Goal: Complete application form

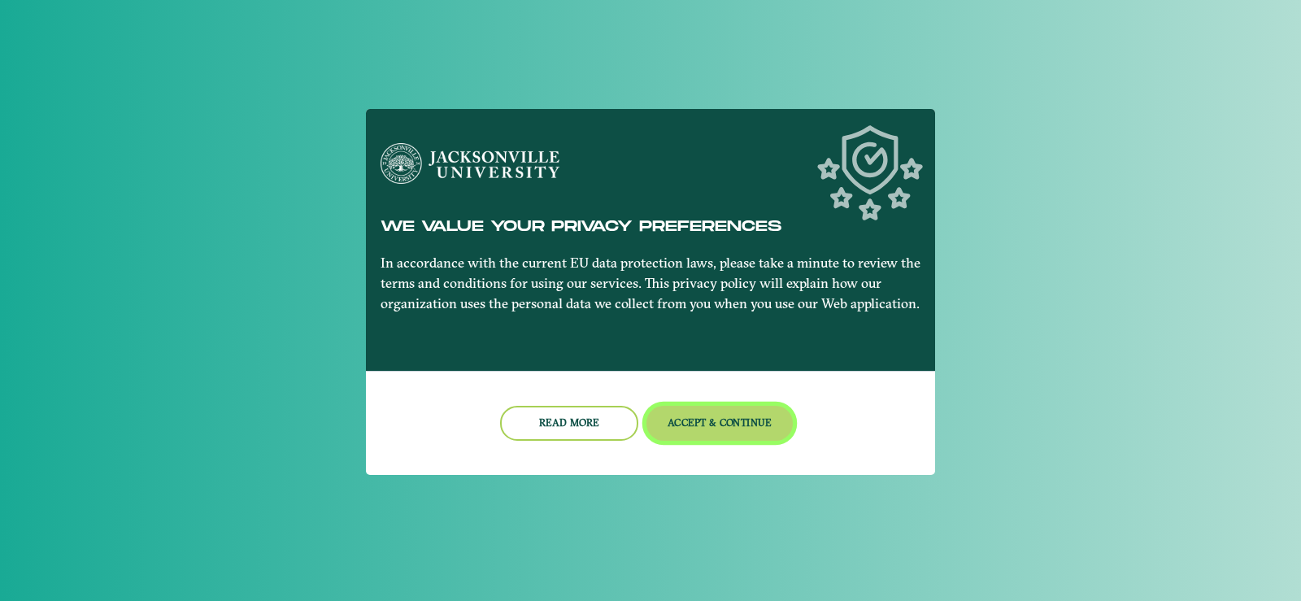
click at [684, 432] on button "Accept & Continue" at bounding box center [719, 423] width 147 height 35
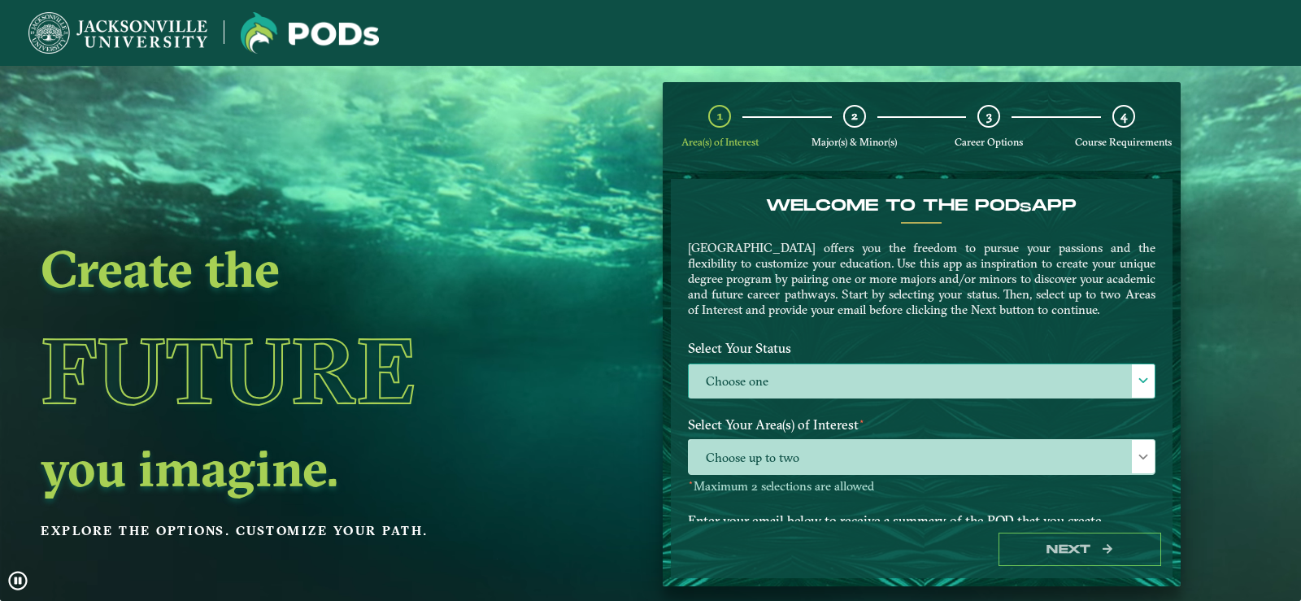
click at [728, 399] on label "Choose one" at bounding box center [922, 381] width 466 height 35
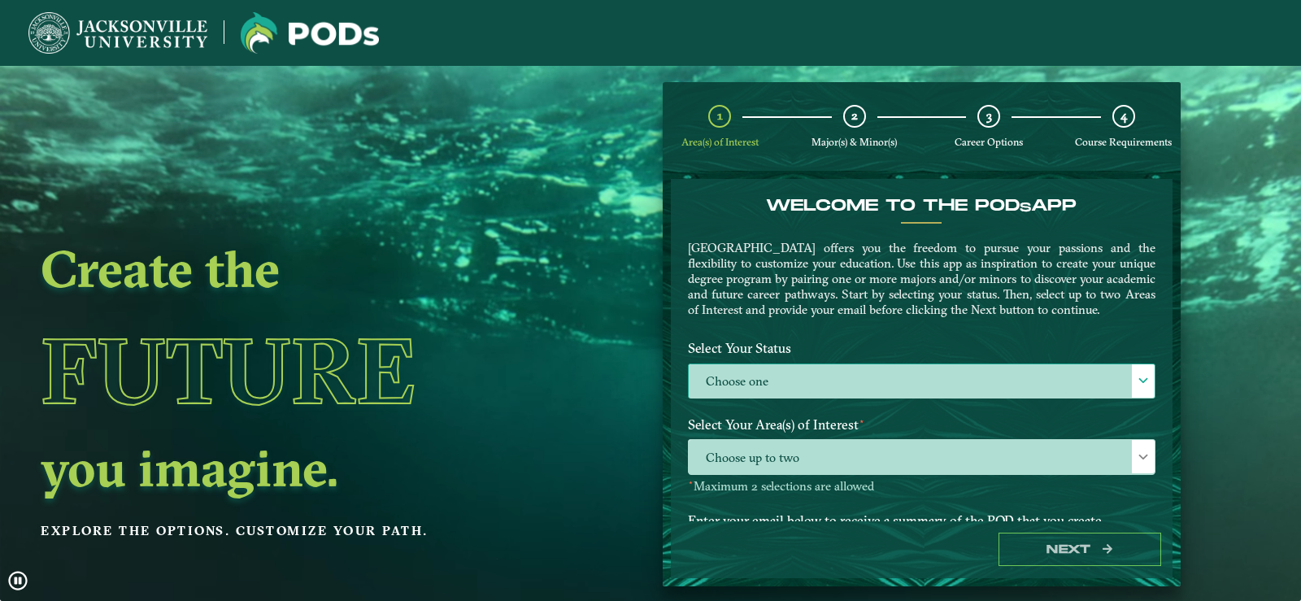
scroll to position [9, 75]
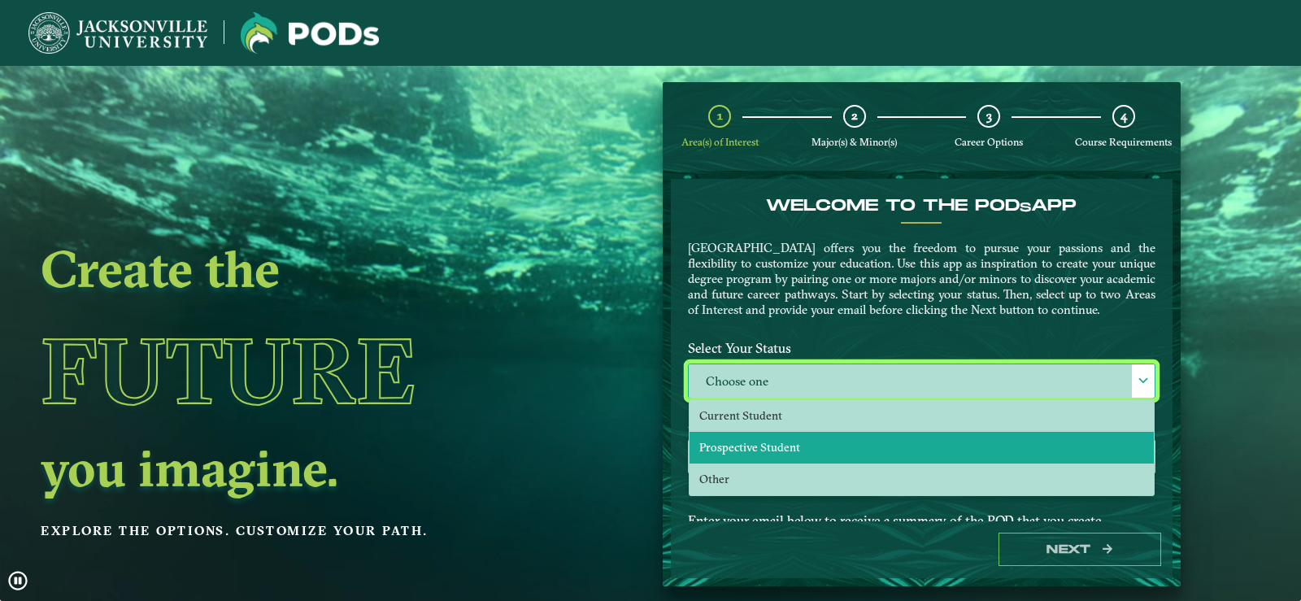
click at [726, 454] on span "Prospective Student" at bounding box center [749, 447] width 101 height 15
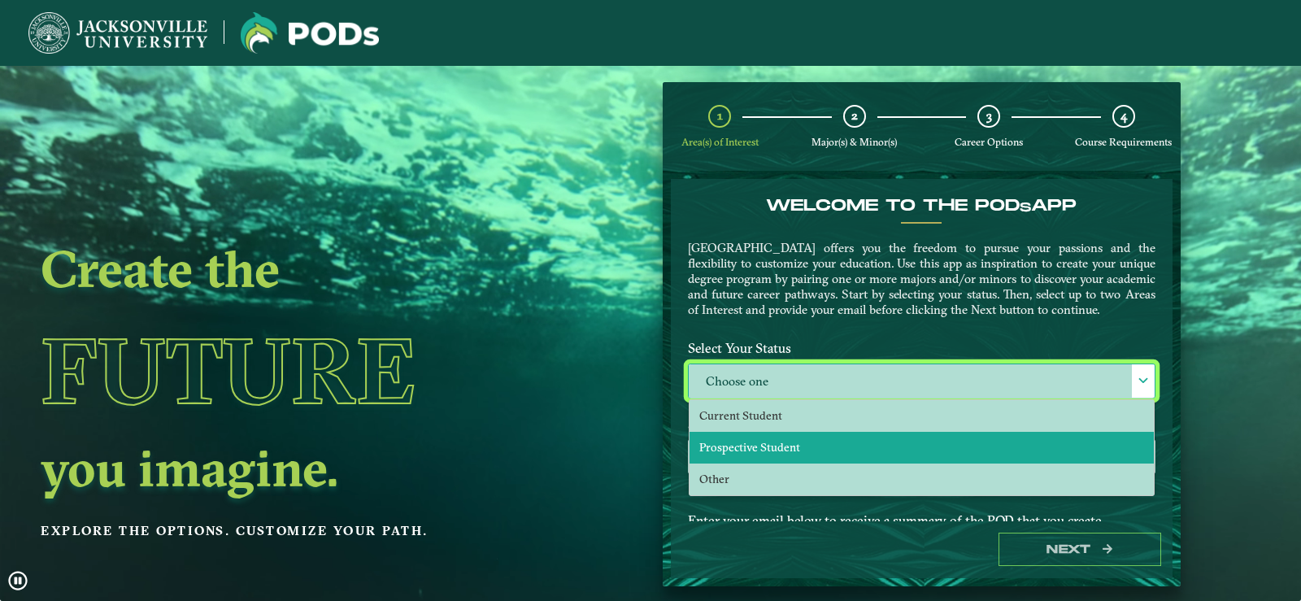
select select "[object Object]"
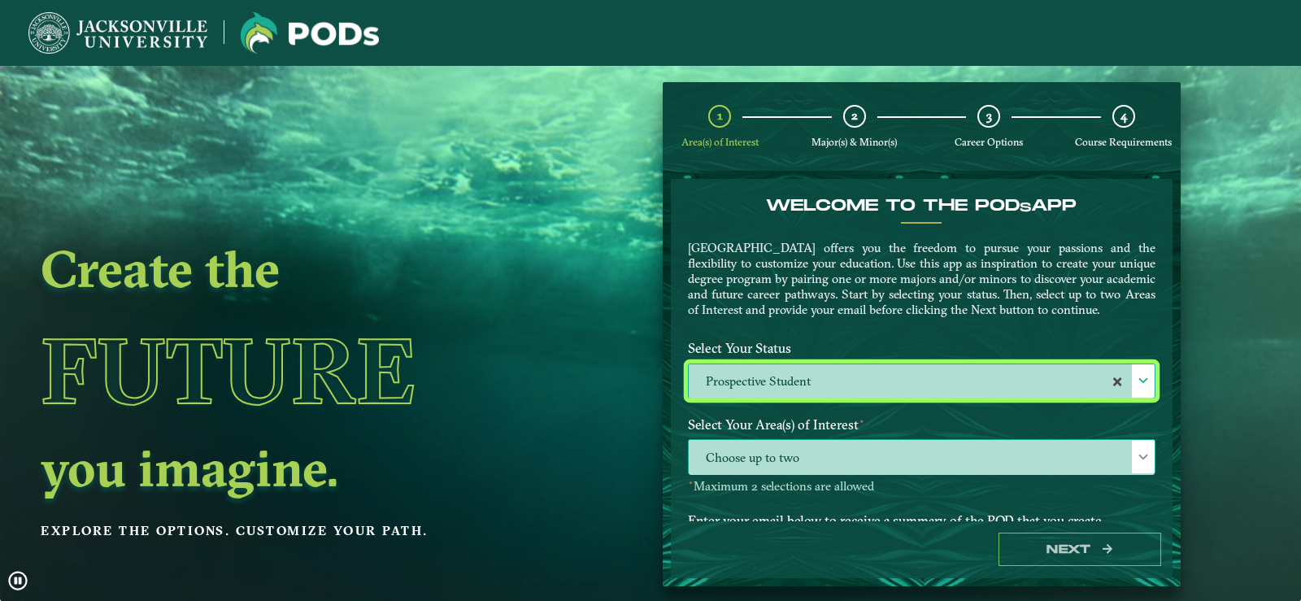
click at [723, 475] on span "Choose up to two" at bounding box center [922, 457] width 466 height 35
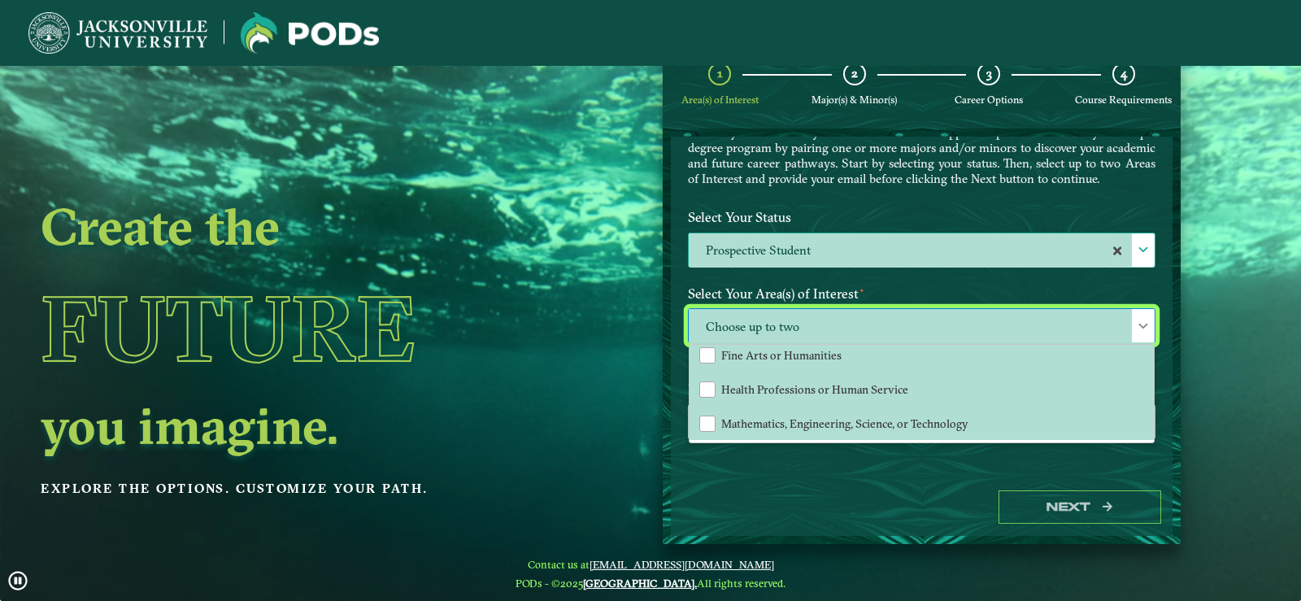
scroll to position [66, 0]
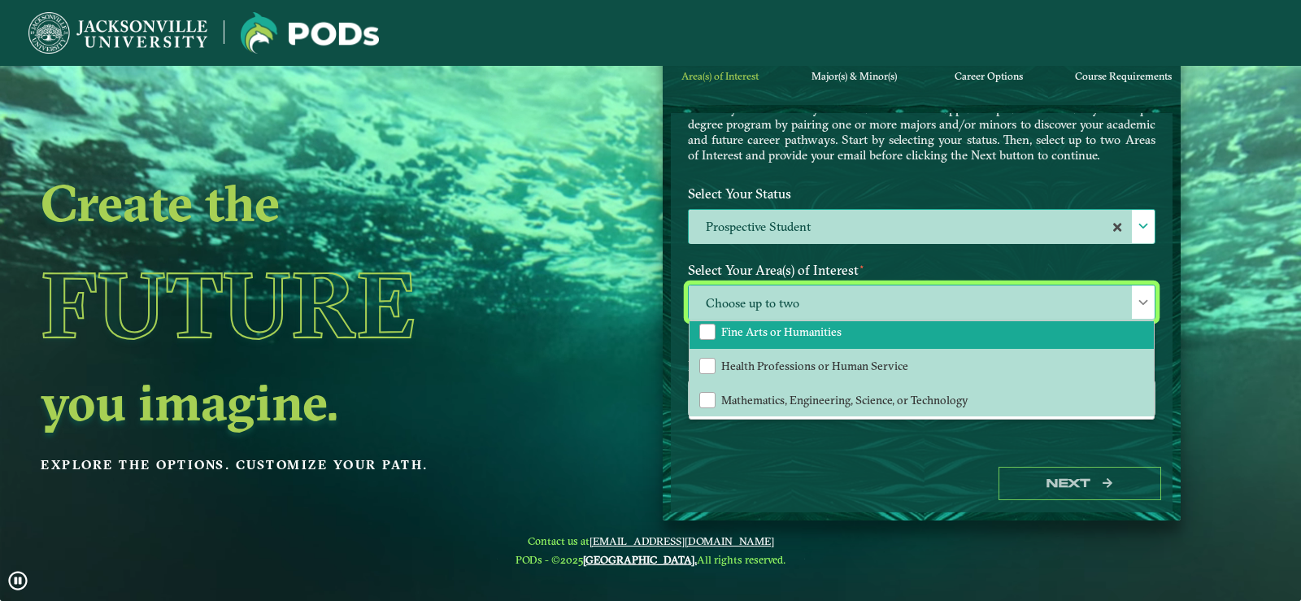
click at [763, 344] on li "Fine Arts or Humanities" at bounding box center [921, 332] width 464 height 34
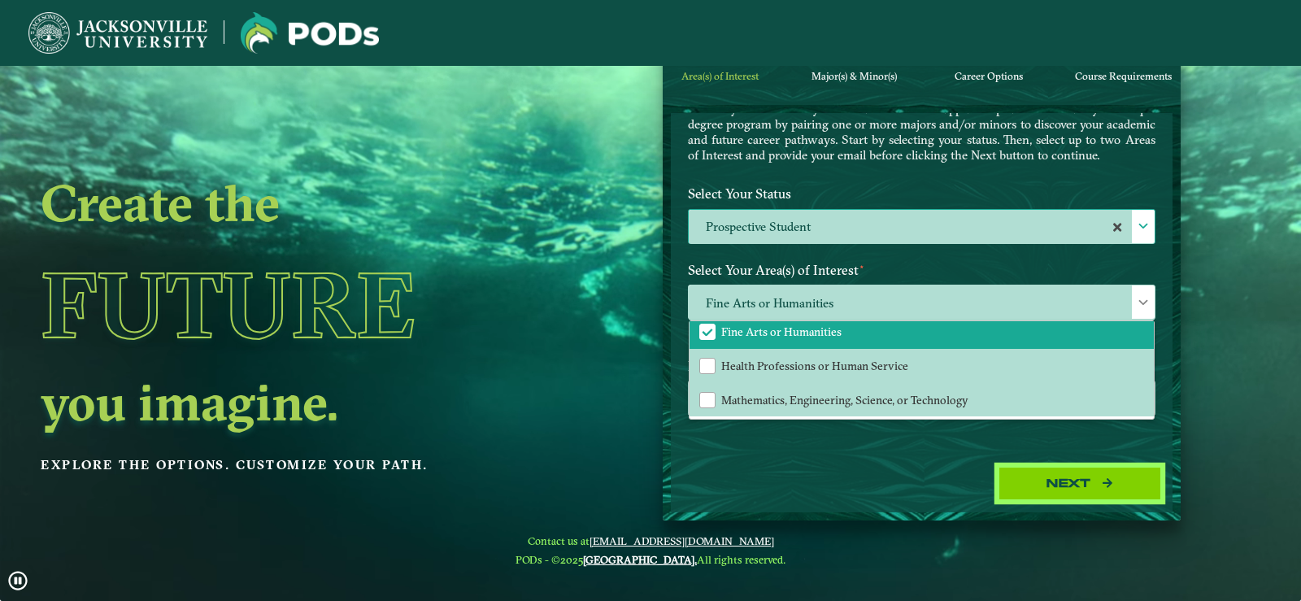
click at [1067, 498] on button "Next" at bounding box center [1079, 483] width 163 height 33
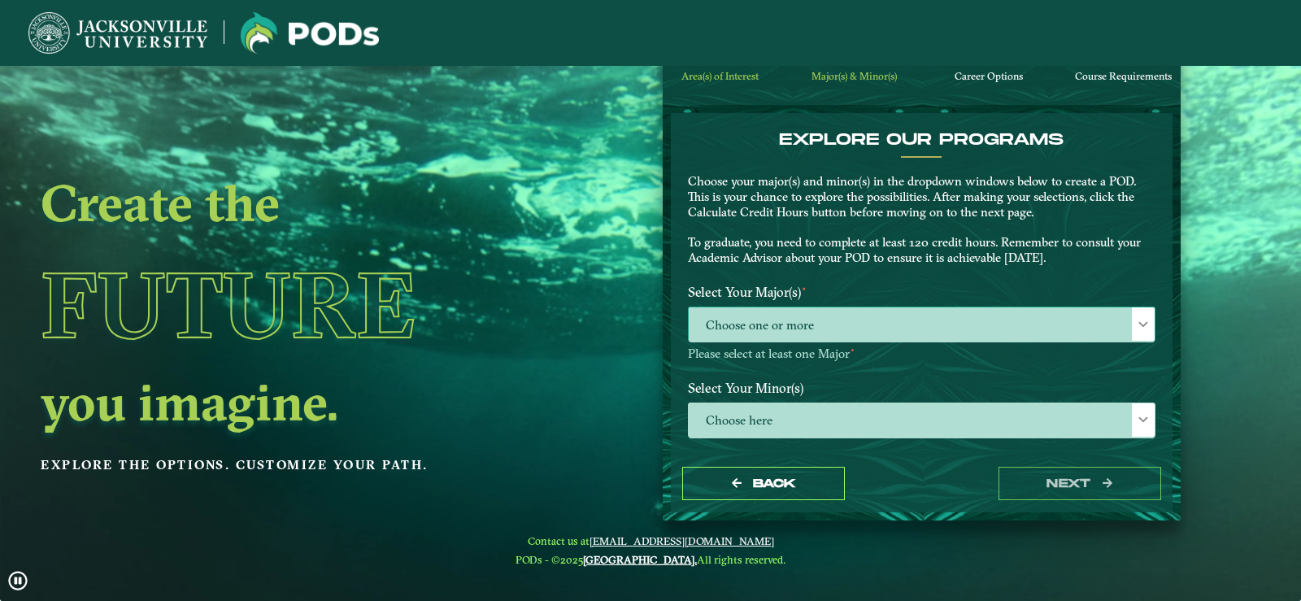
click at [896, 328] on span "Choose one or more" at bounding box center [922, 324] width 466 height 35
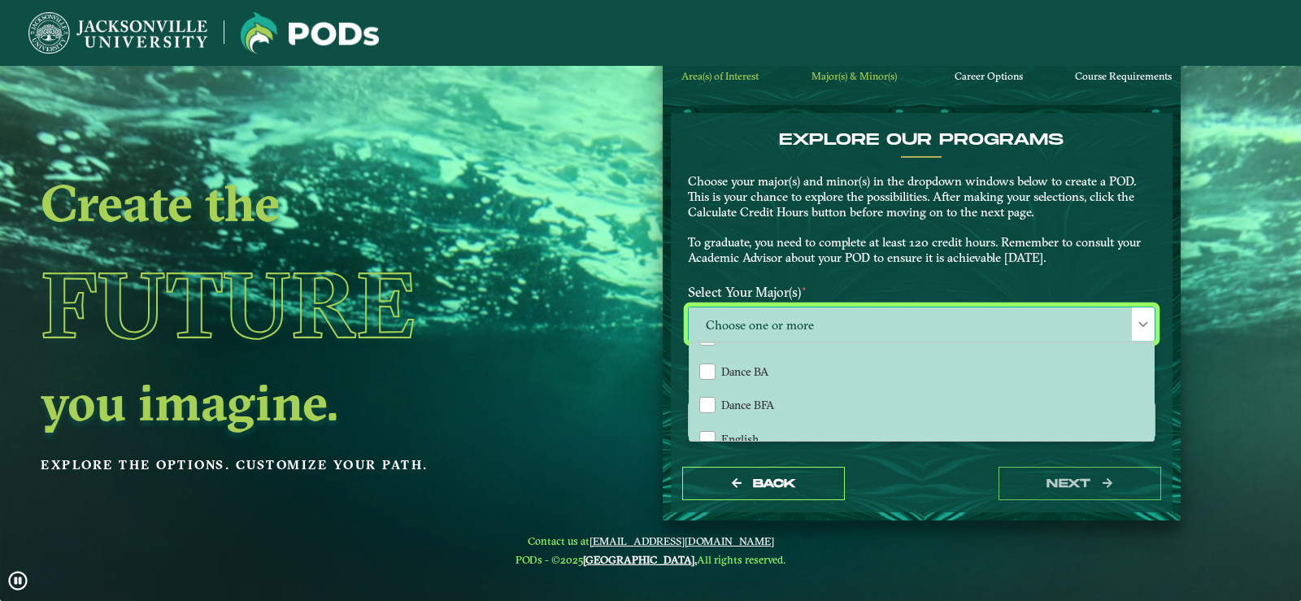
scroll to position [163, 0]
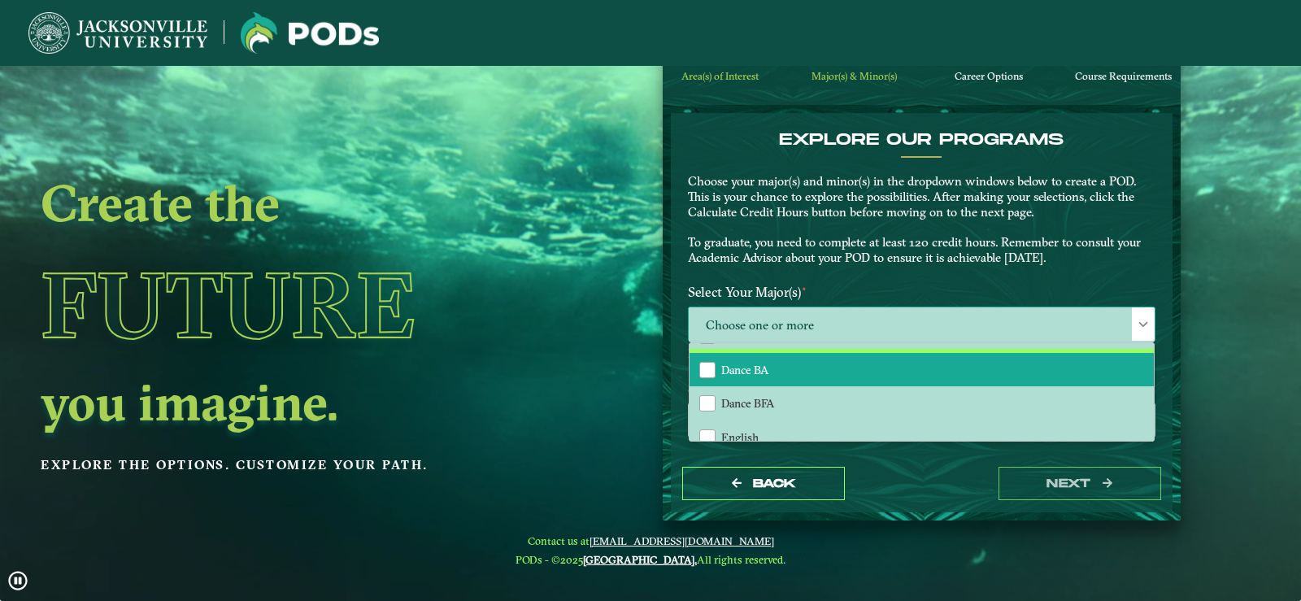
click at [884, 363] on li "Dance BA" at bounding box center [921, 370] width 464 height 34
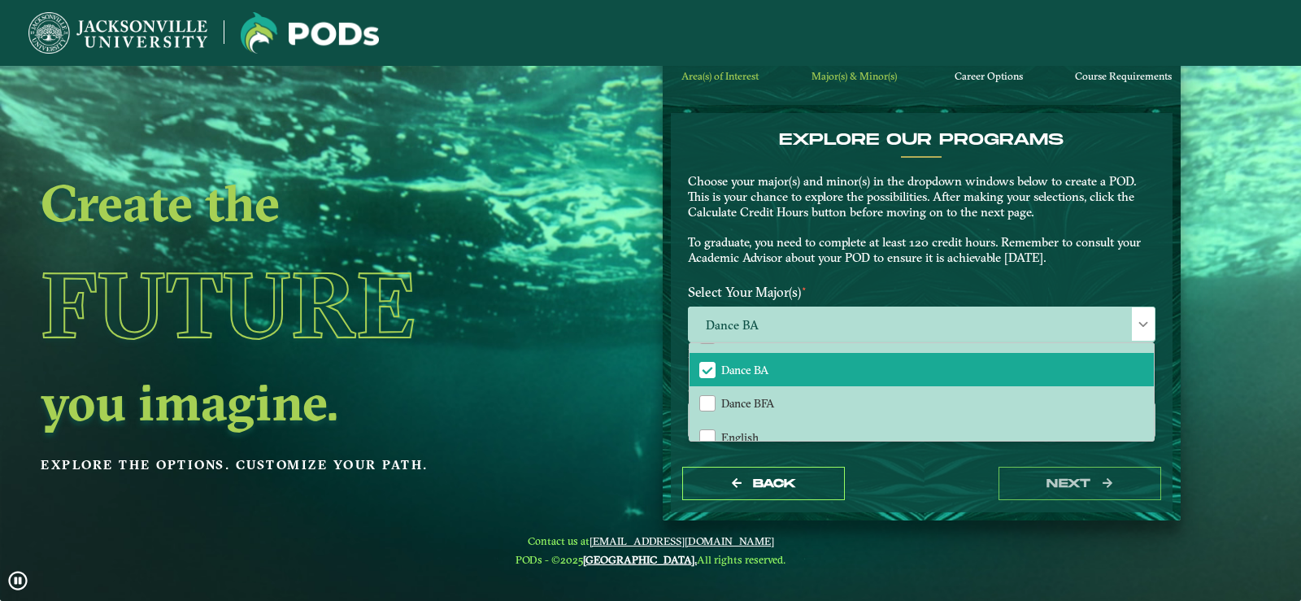
click at [1181, 403] on div "Area(s) of Interest 2 Major(s) & Minor(s) 3 Career Options 4 Course Requirement…" at bounding box center [921, 268] width 542 height 504
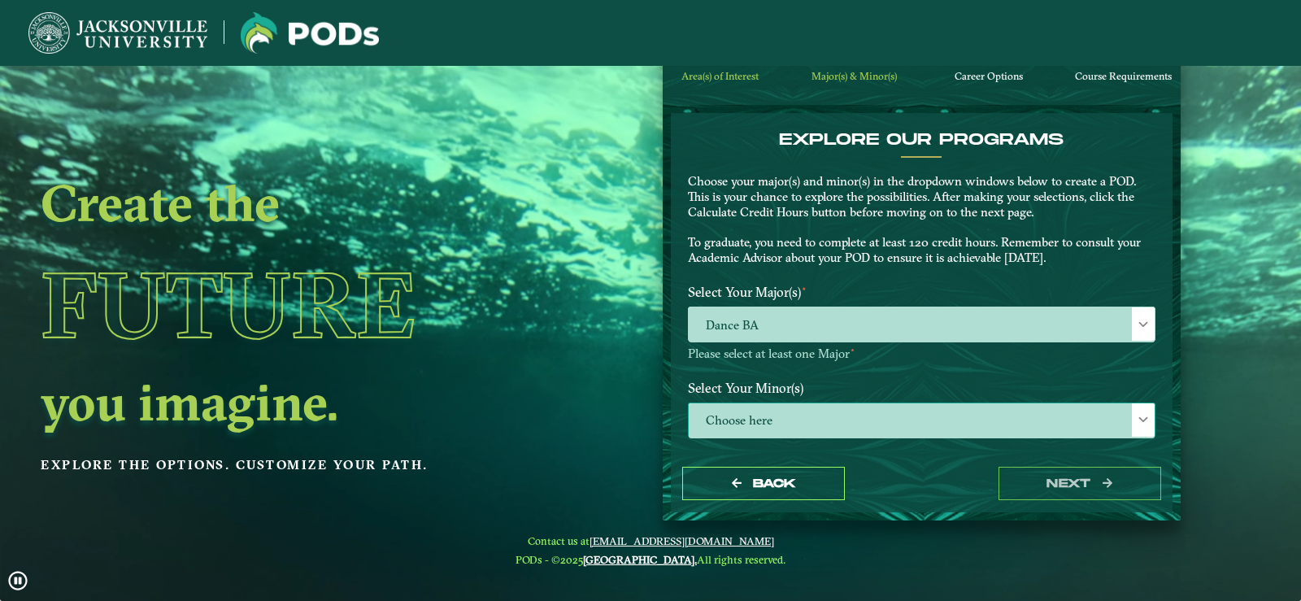
click at [1137, 416] on span at bounding box center [1142, 419] width 11 height 11
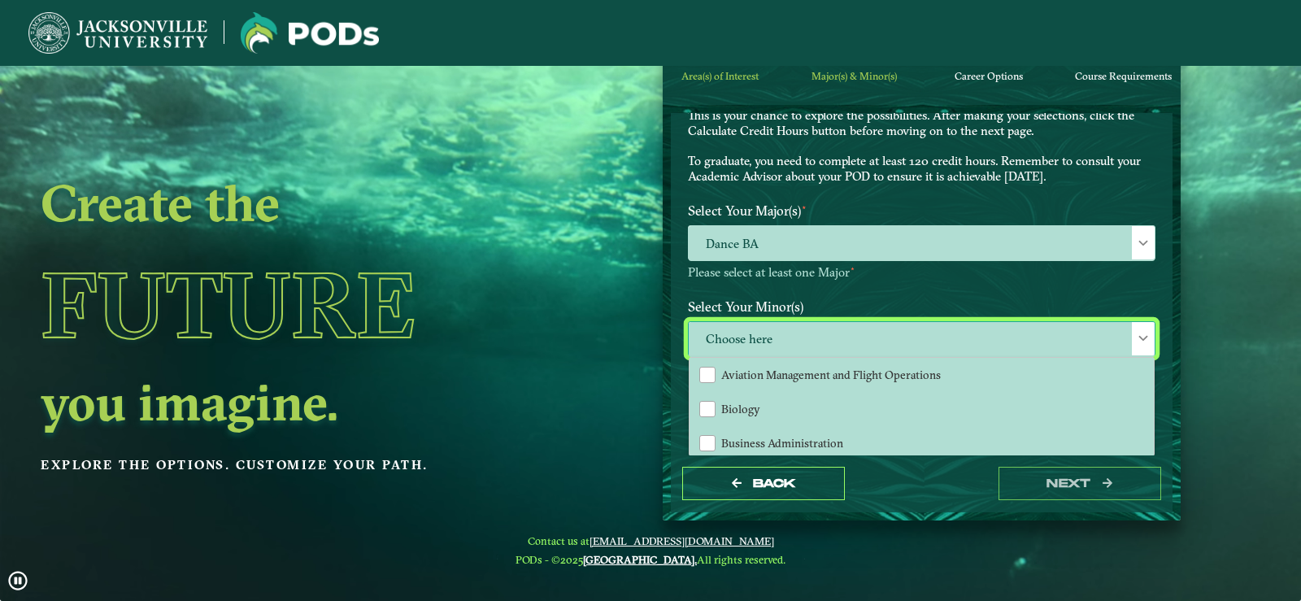
scroll to position [244, 0]
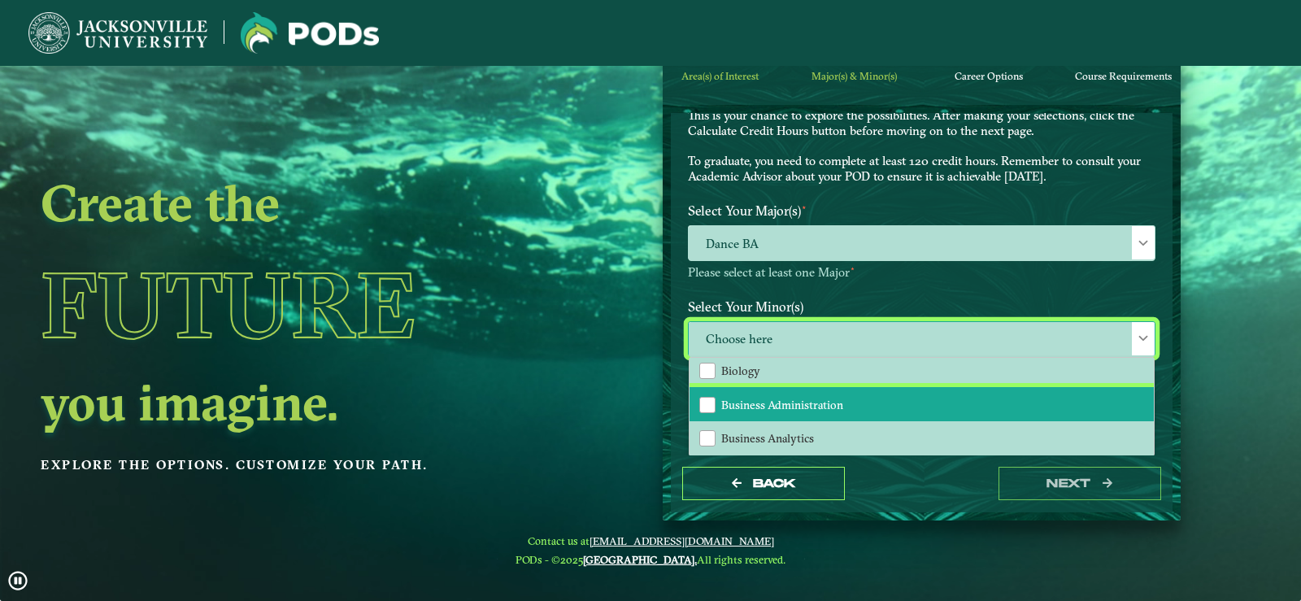
click at [851, 400] on li "Business Administration" at bounding box center [921, 404] width 464 height 34
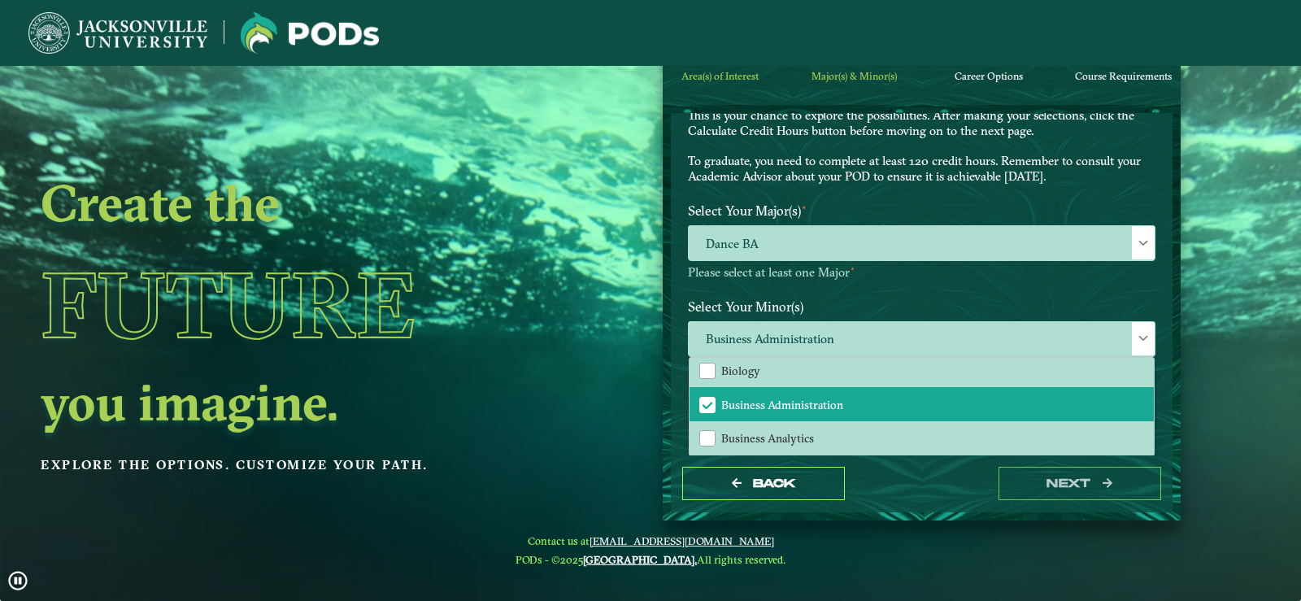
click at [921, 530] on nav "Contact us at [EMAIL_ADDRESS][DOMAIN_NAME] PODs - ©2025 [GEOGRAPHIC_DATA]. All …" at bounding box center [650, 550] width 1301 height 61
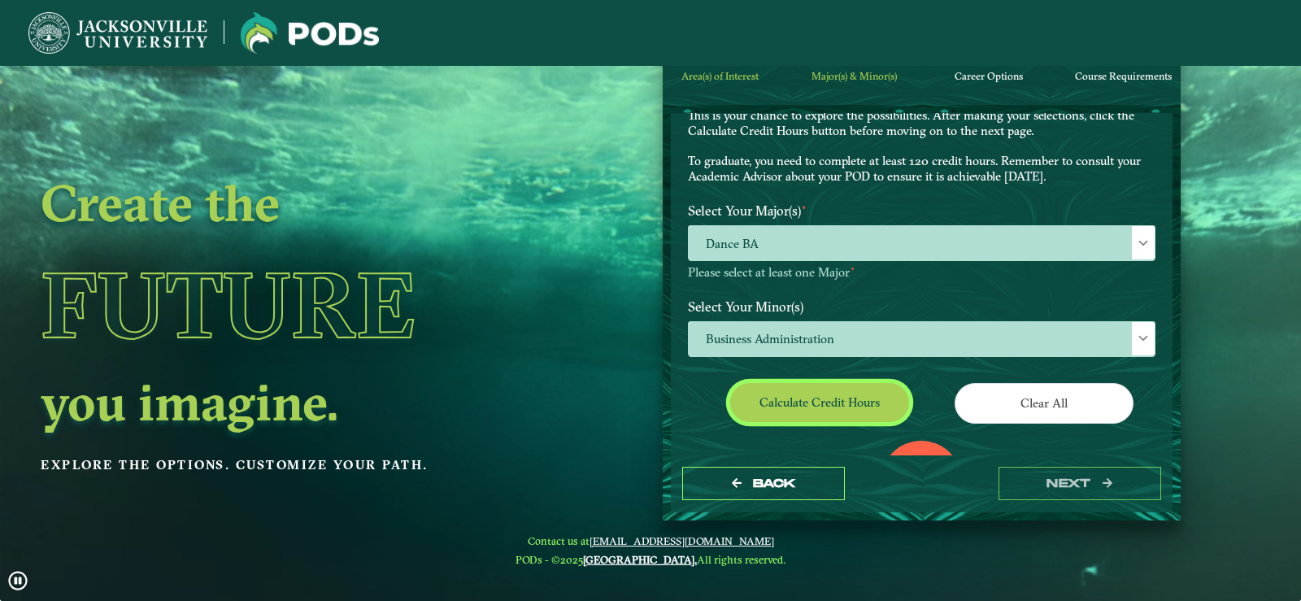
click at [832, 413] on button "Calculate credit hours" at bounding box center [819, 402] width 179 height 38
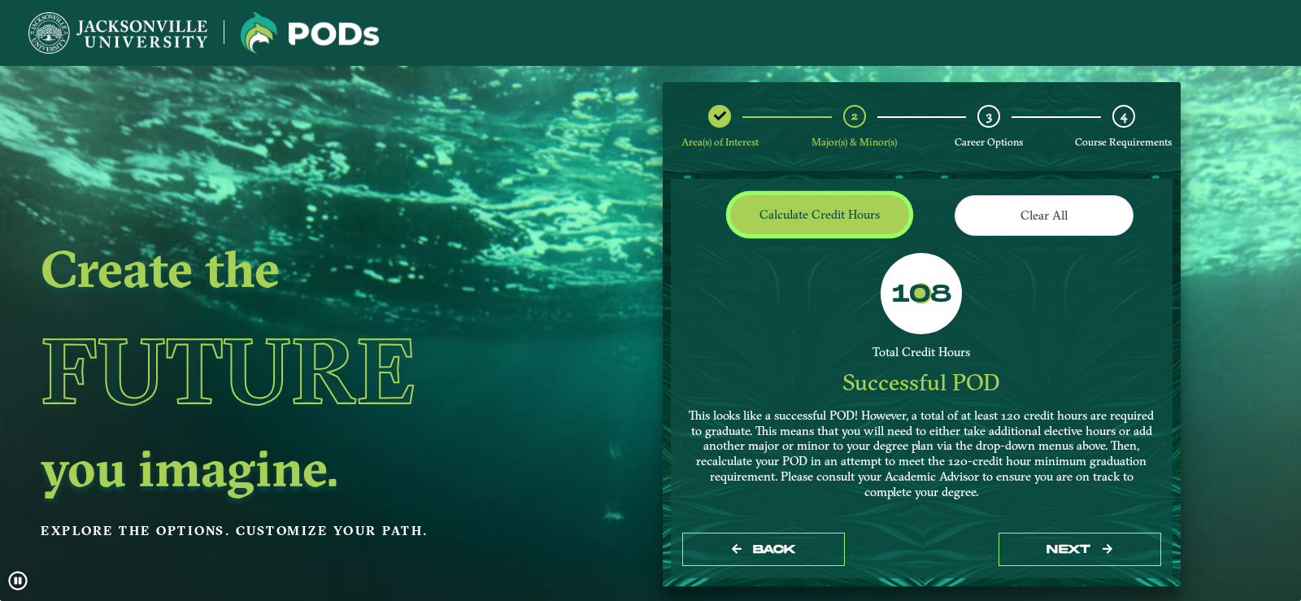
scroll to position [337, 0]
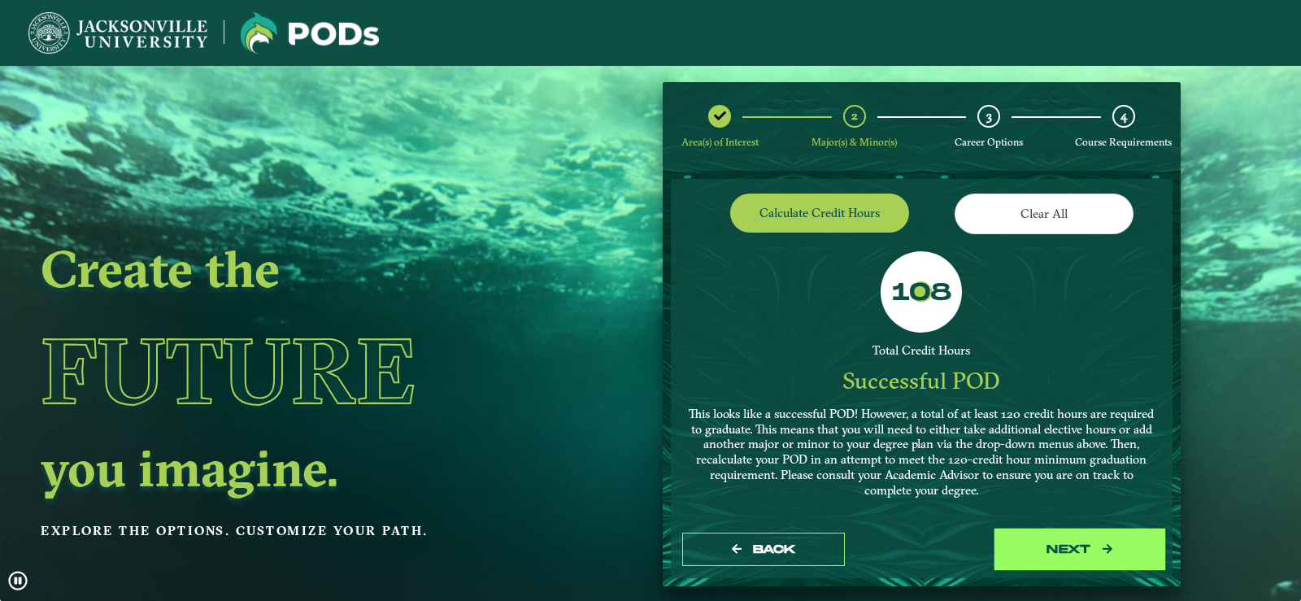
click at [1009, 545] on button "next" at bounding box center [1079, 548] width 163 height 33
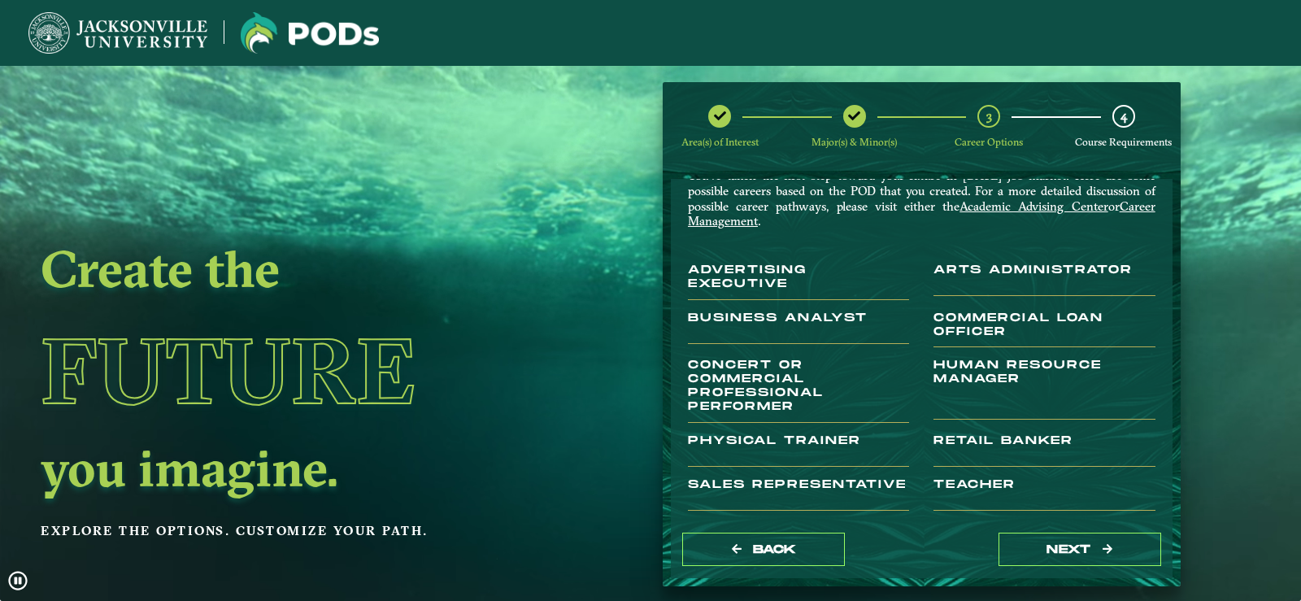
scroll to position [163, 0]
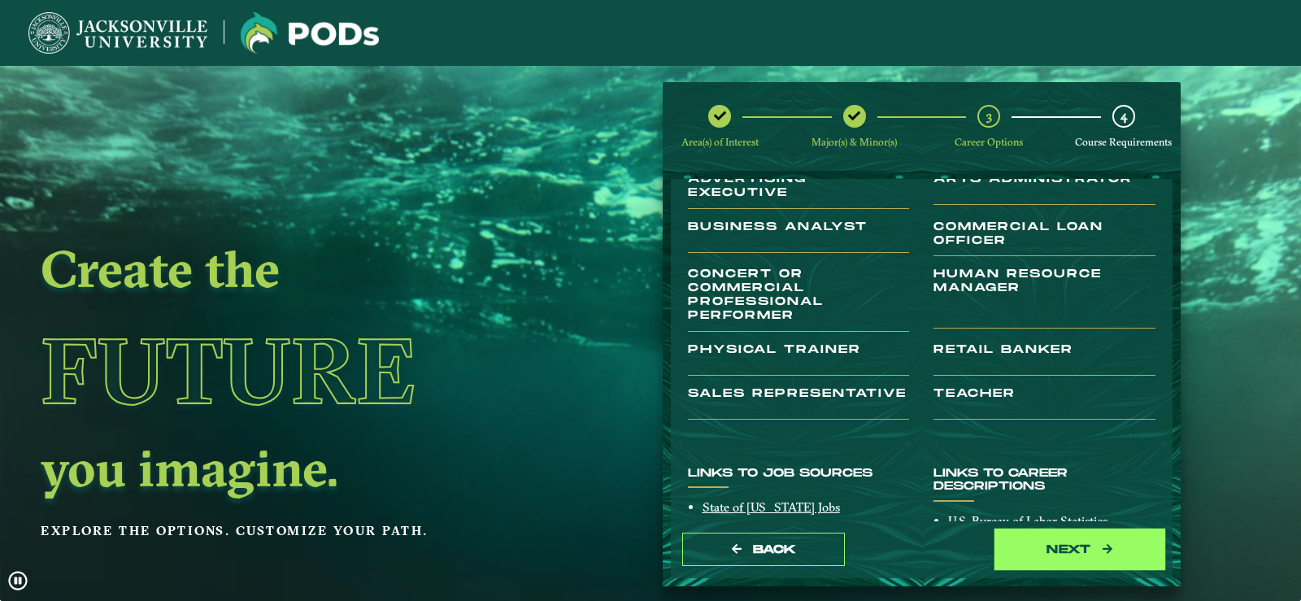
click at [1031, 534] on button "next" at bounding box center [1079, 548] width 163 height 33
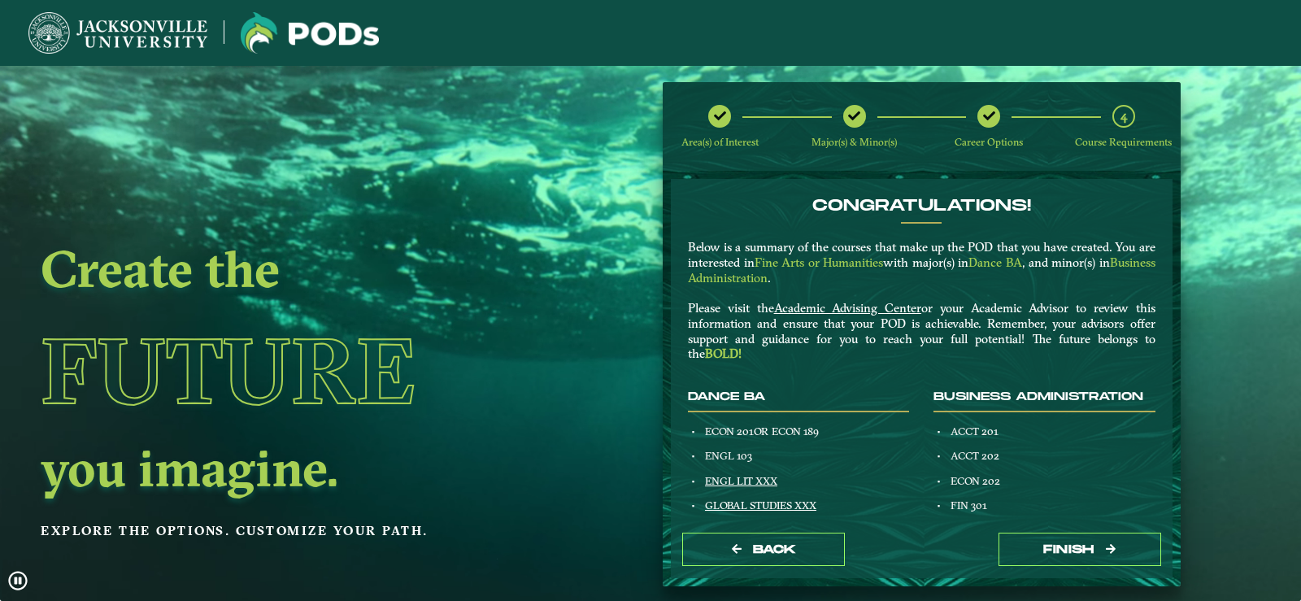
scroll to position [66, 0]
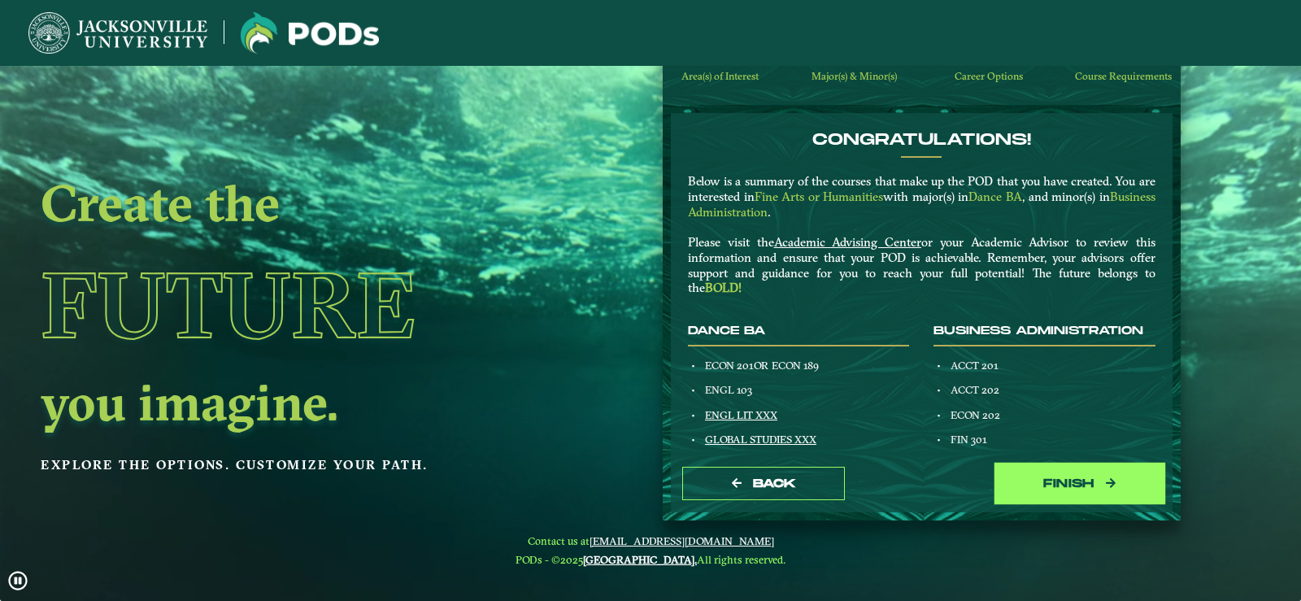
click at [1024, 479] on button "Finish" at bounding box center [1079, 483] width 163 height 33
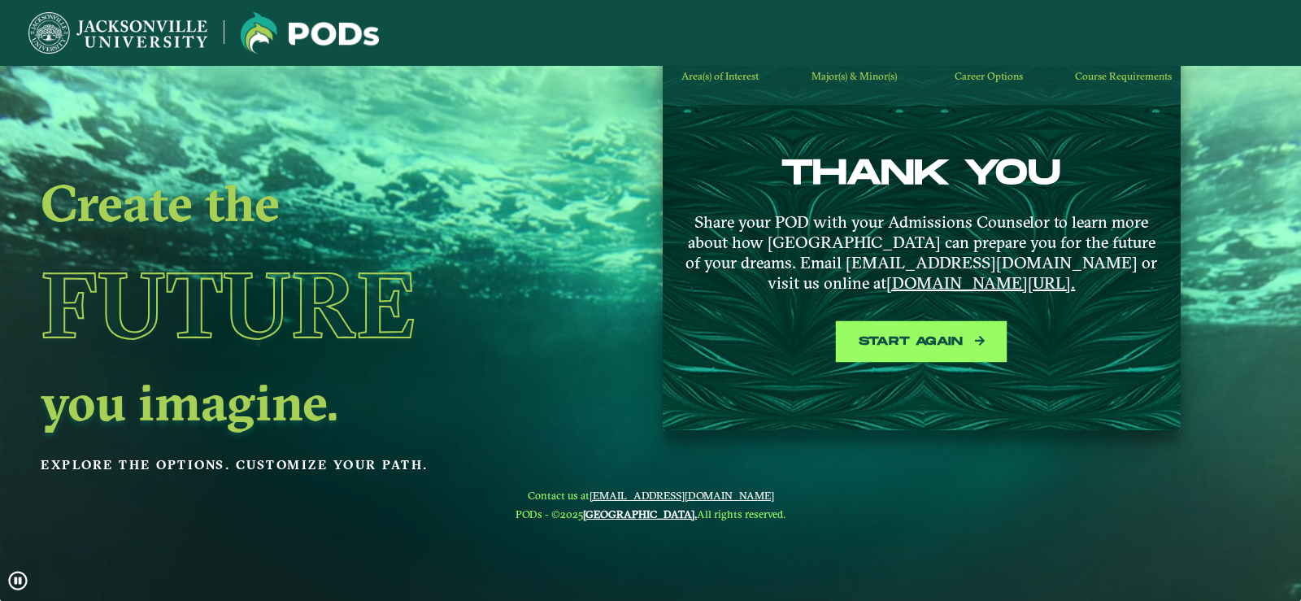
click at [946, 346] on button "Start again" at bounding box center [921, 341] width 163 height 33
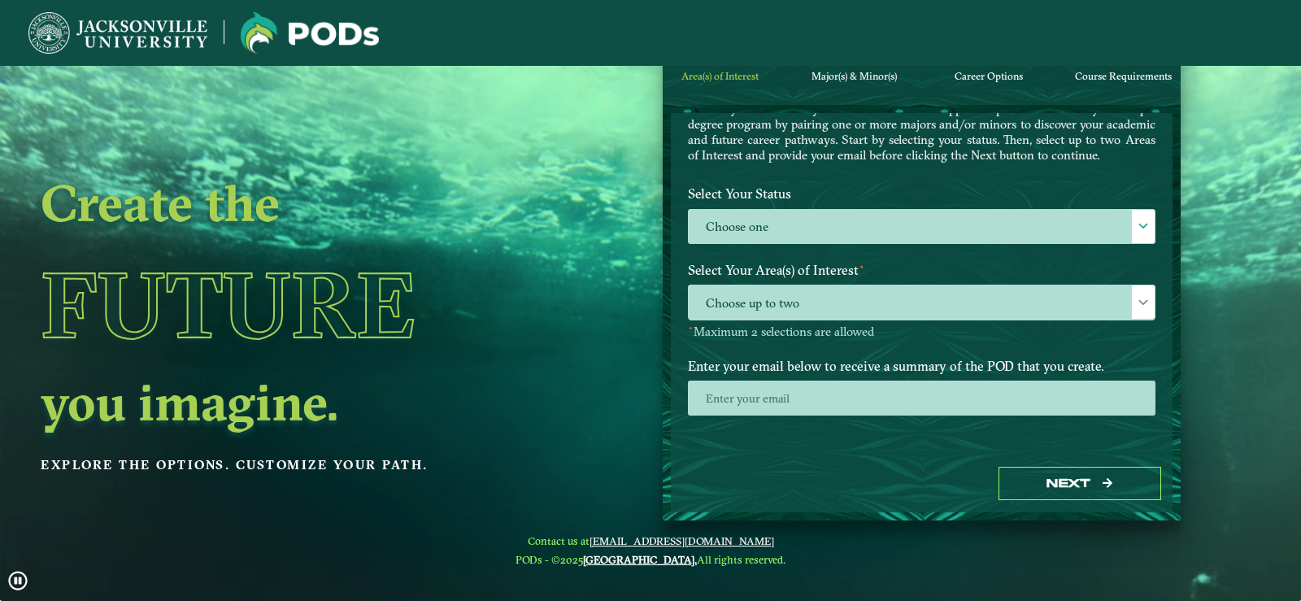
scroll to position [104, 0]
